Goal: Find specific page/section: Find specific page/section

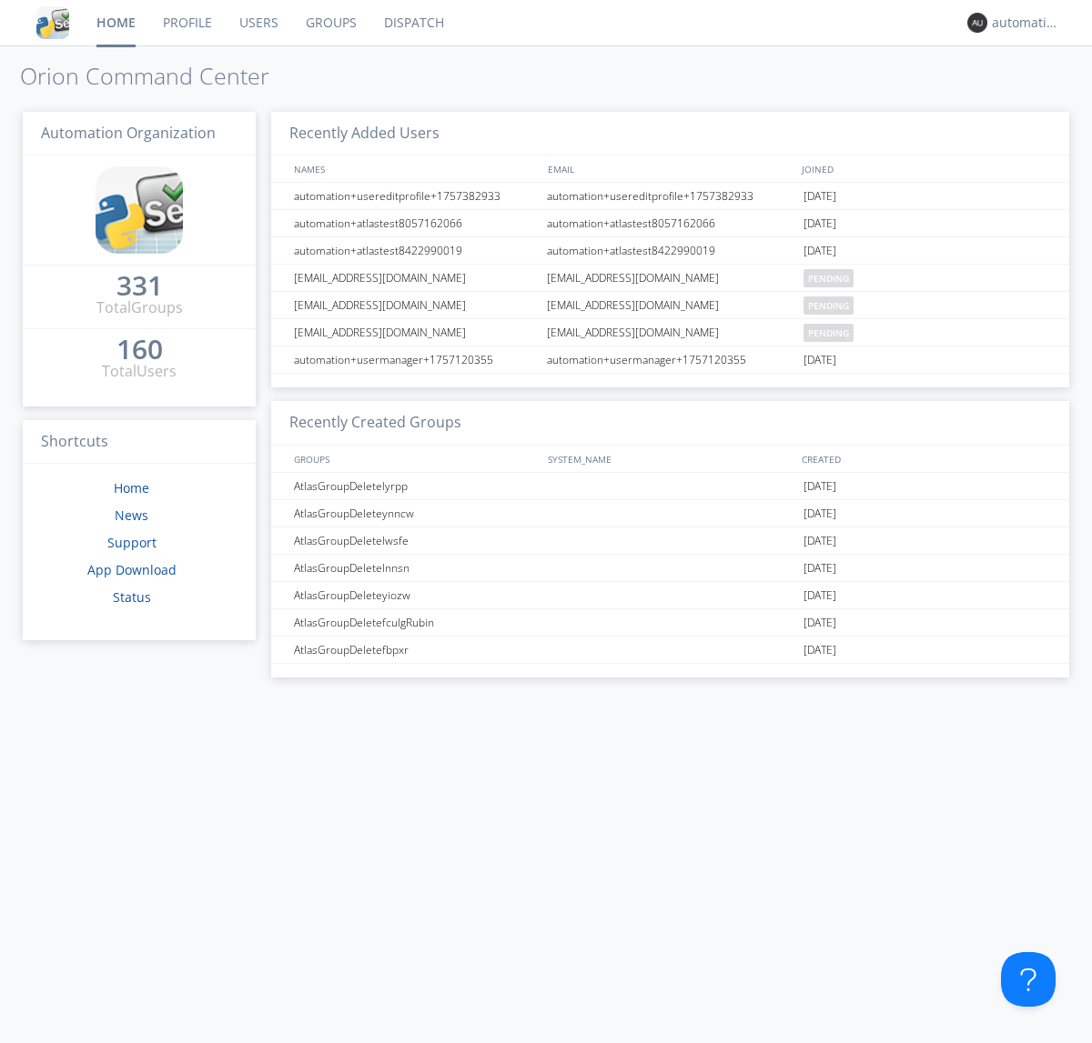
click at [412, 23] on link "Dispatch" at bounding box center [413, 22] width 87 height 45
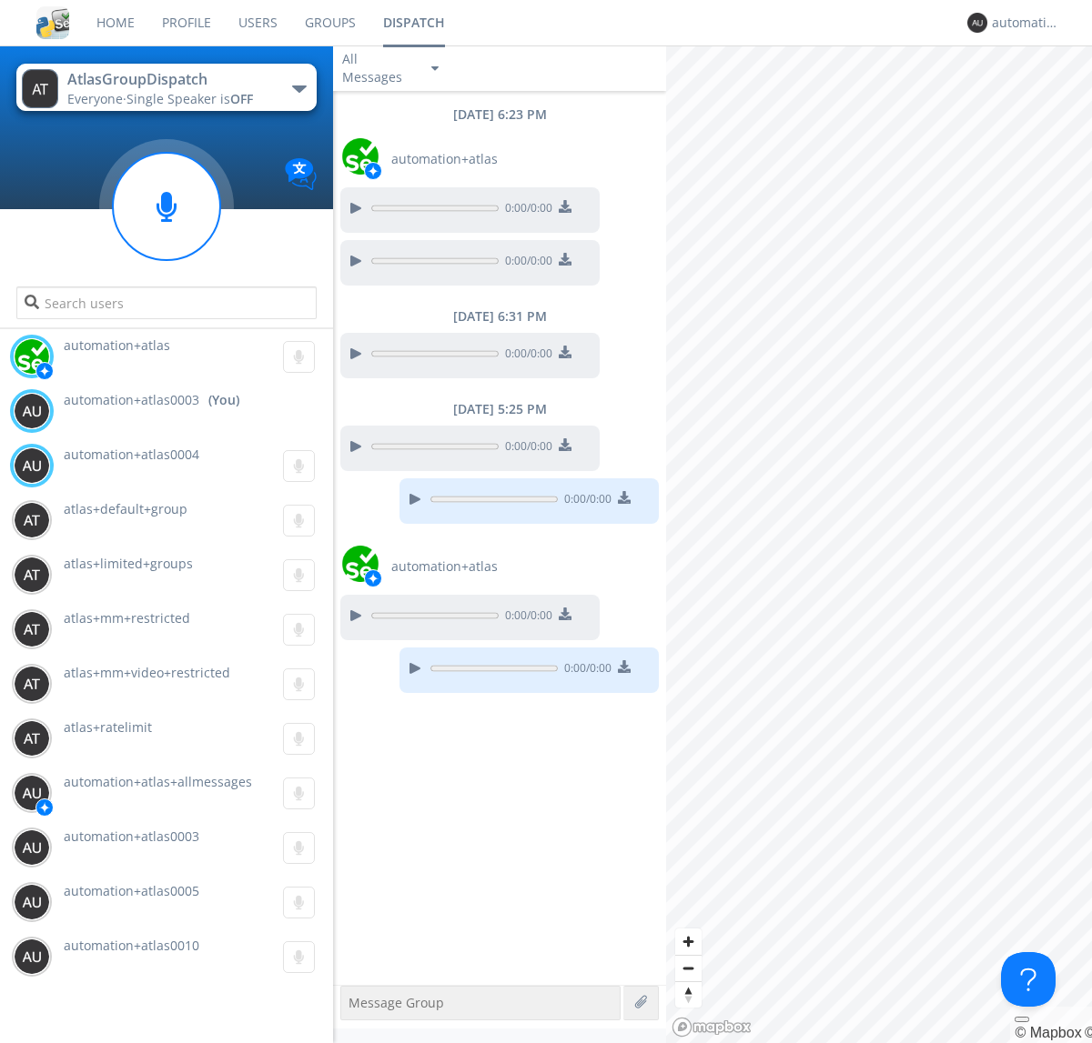
click at [298, 88] on div "button" at bounding box center [299, 89] width 15 height 7
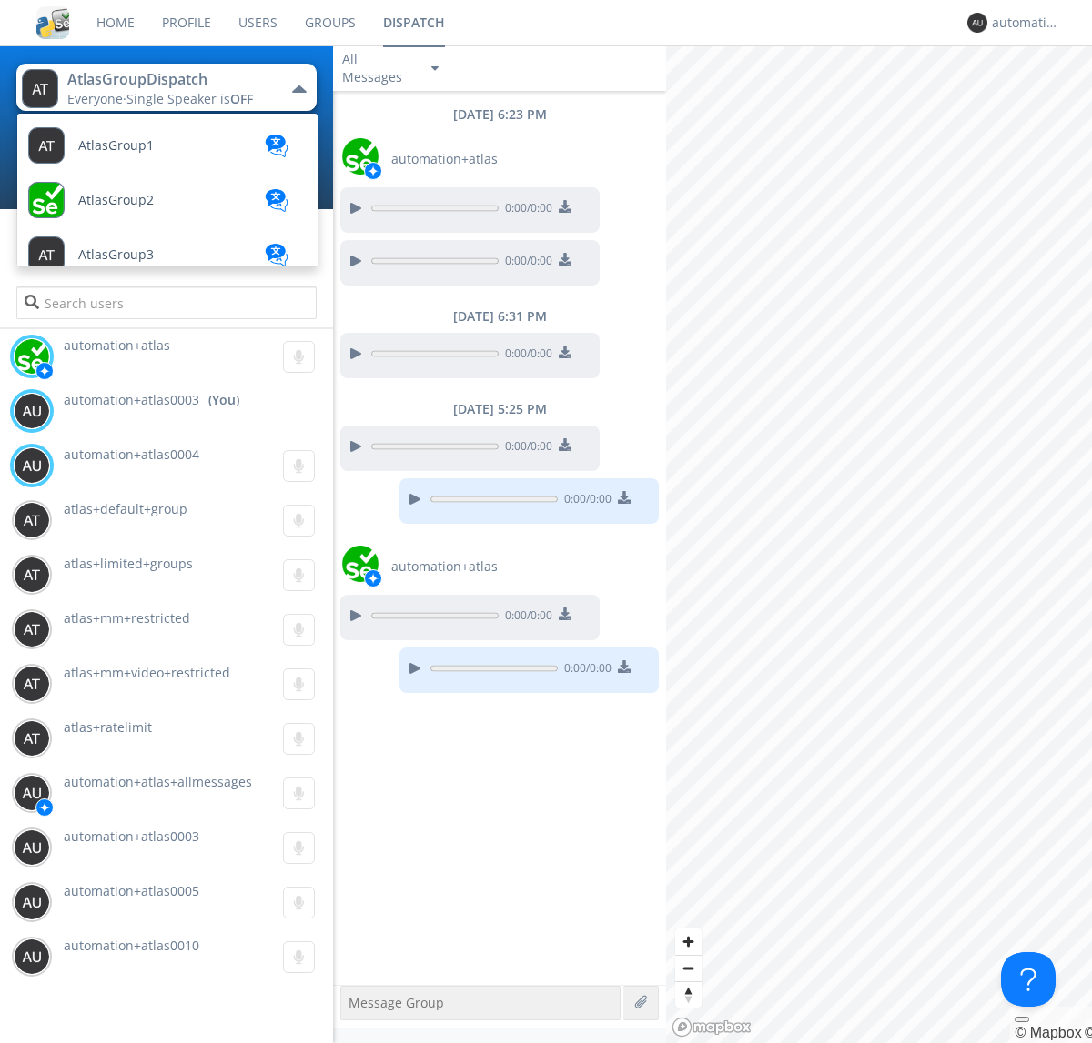
click at [141, 903] on span "AtlasGroupDispatch2" at bounding box center [142, 910] width 129 height 14
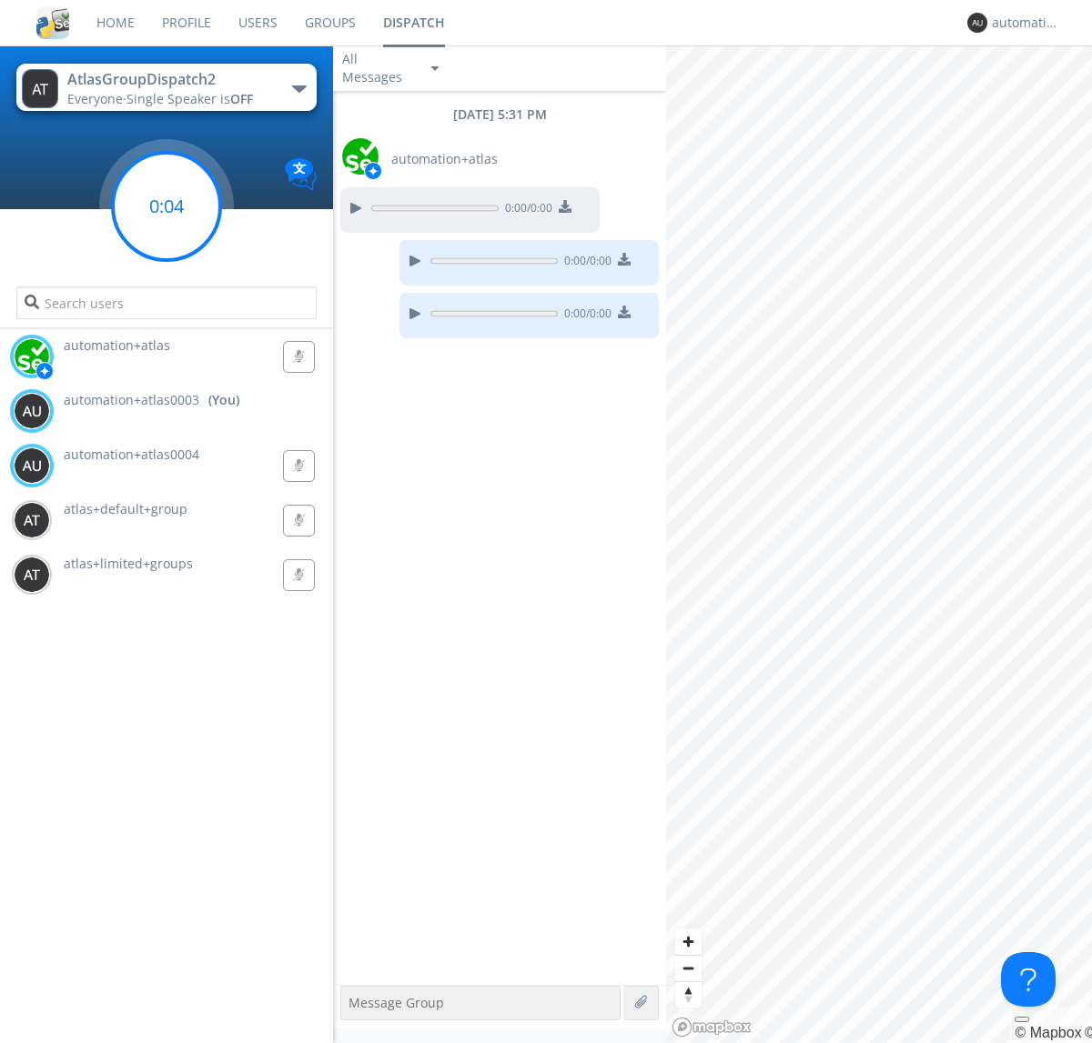
click at [166, 207] on g at bounding box center [166, 206] width 107 height 107
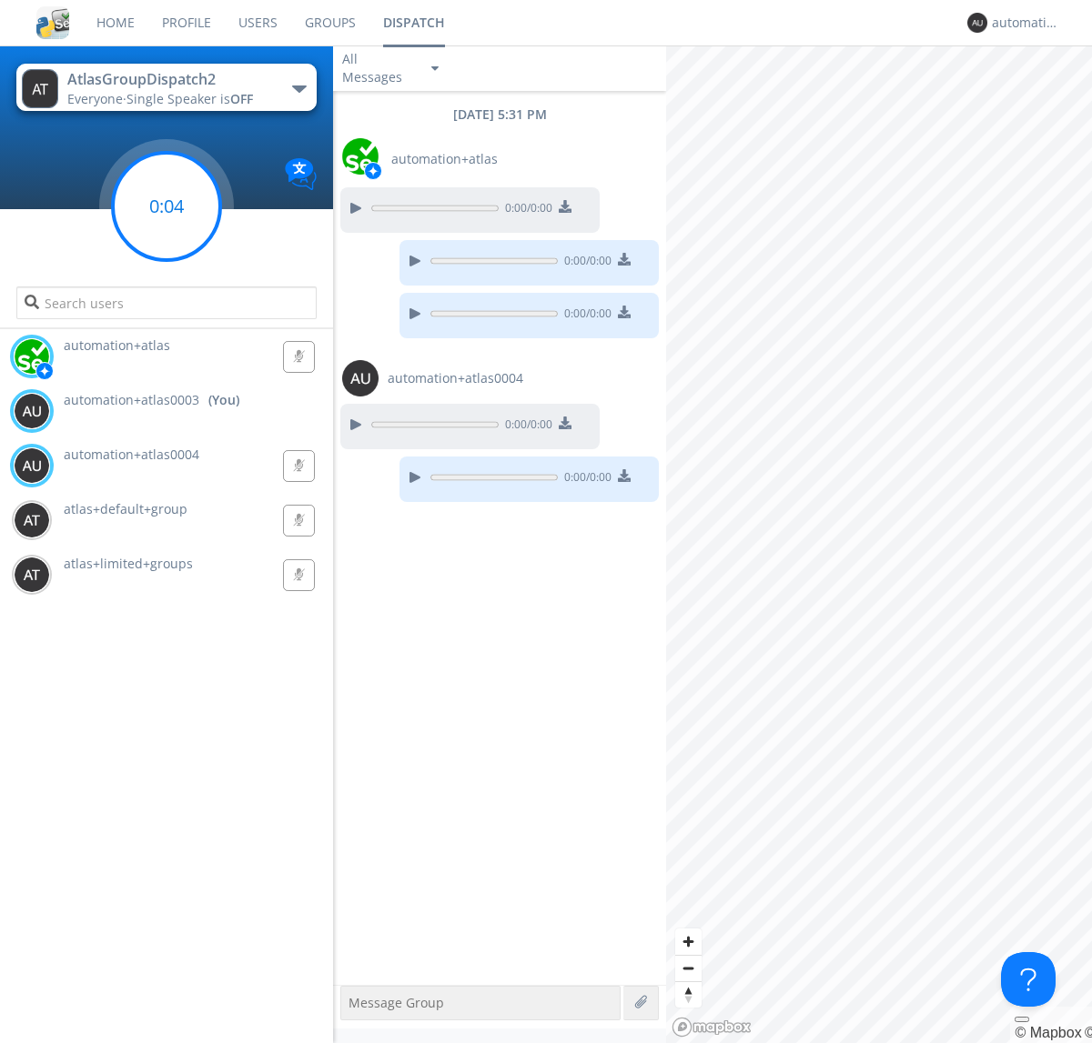
click at [166, 207] on g at bounding box center [166, 206] width 107 height 107
click at [1021, 23] on div "automation+atlas0003" at bounding box center [1026, 23] width 68 height 18
click at [1034, 96] on div "Log Out" at bounding box center [1035, 96] width 94 height 33
